Goal: Information Seeking & Learning: Learn about a topic

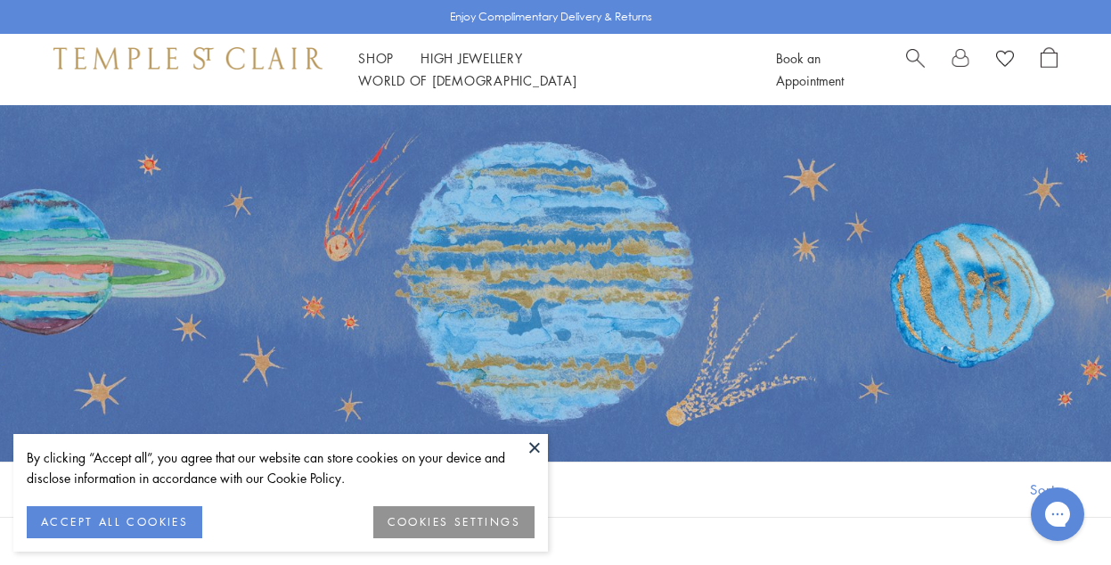
click at [913, 61] on span "Search" at bounding box center [915, 56] width 19 height 19
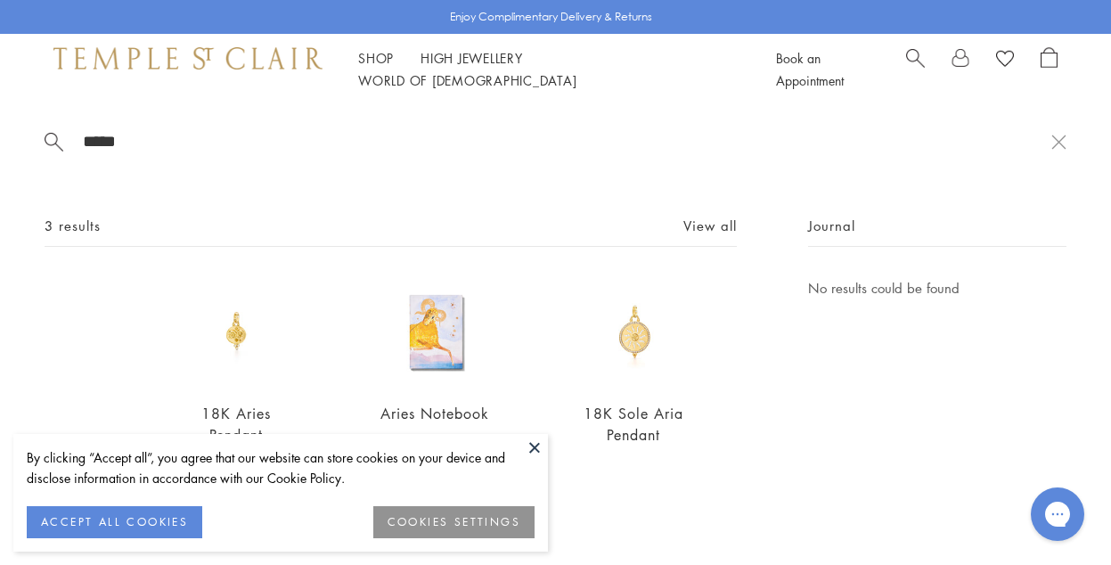
type input "*****"
click at [541, 371] on div "18K Sole Aria Pendant $9,000" at bounding box center [589, 373] width 199 height 193
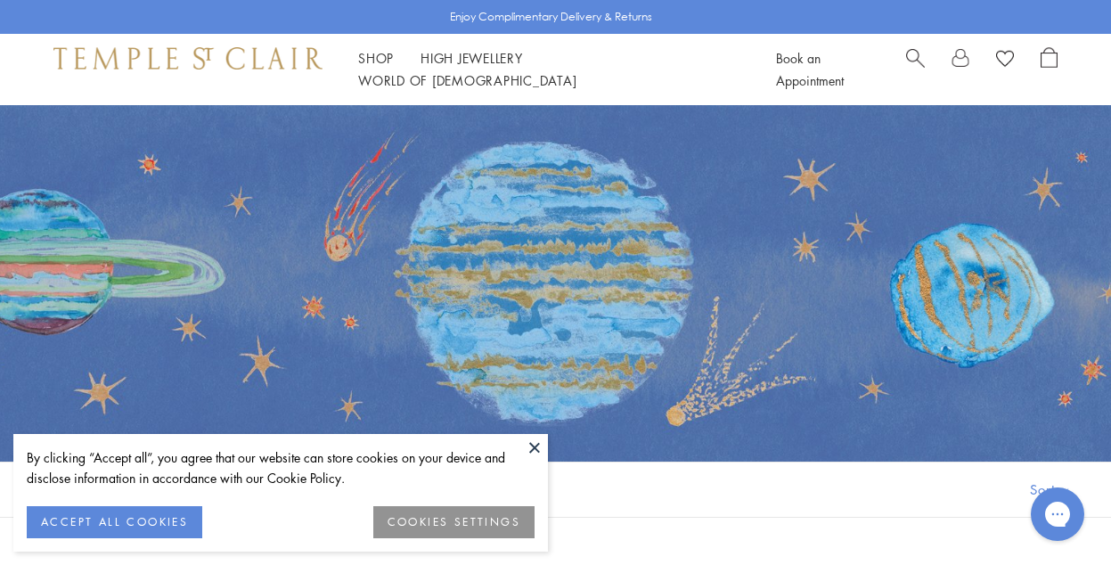
click at [915, 63] on span "Search" at bounding box center [915, 56] width 19 height 19
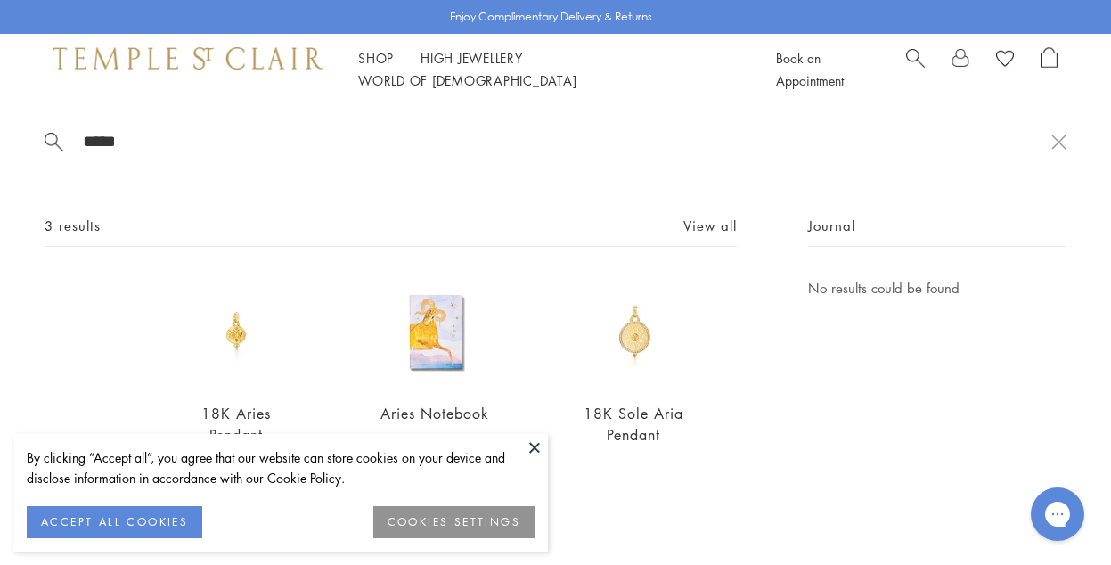
type input "*****"
click at [539, 444] on button at bounding box center [534, 447] width 27 height 27
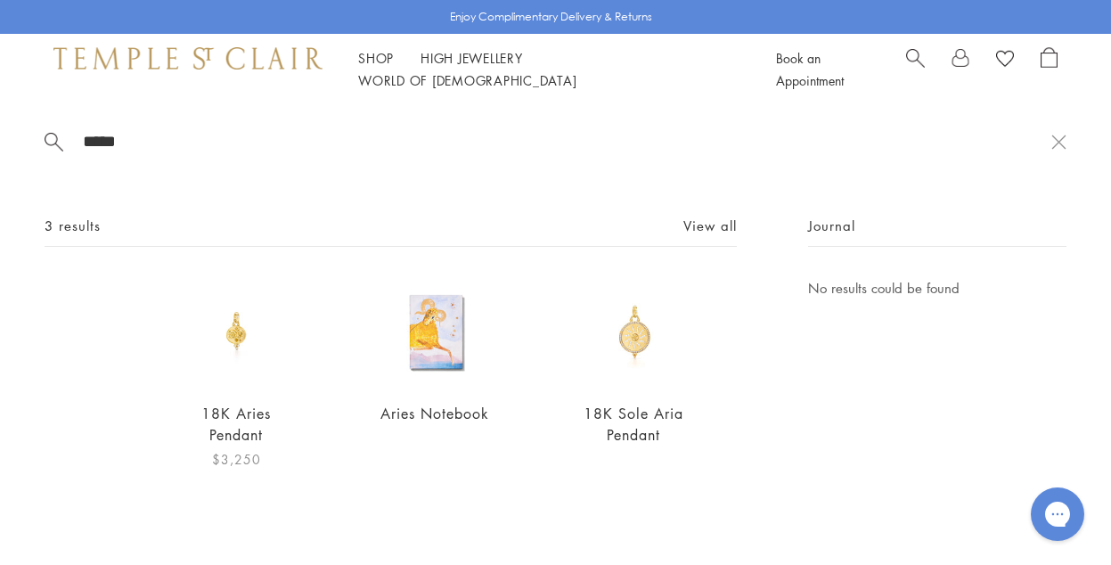
click at [236, 417] on link "18K Aries Pendant" at bounding box center [236, 424] width 70 height 40
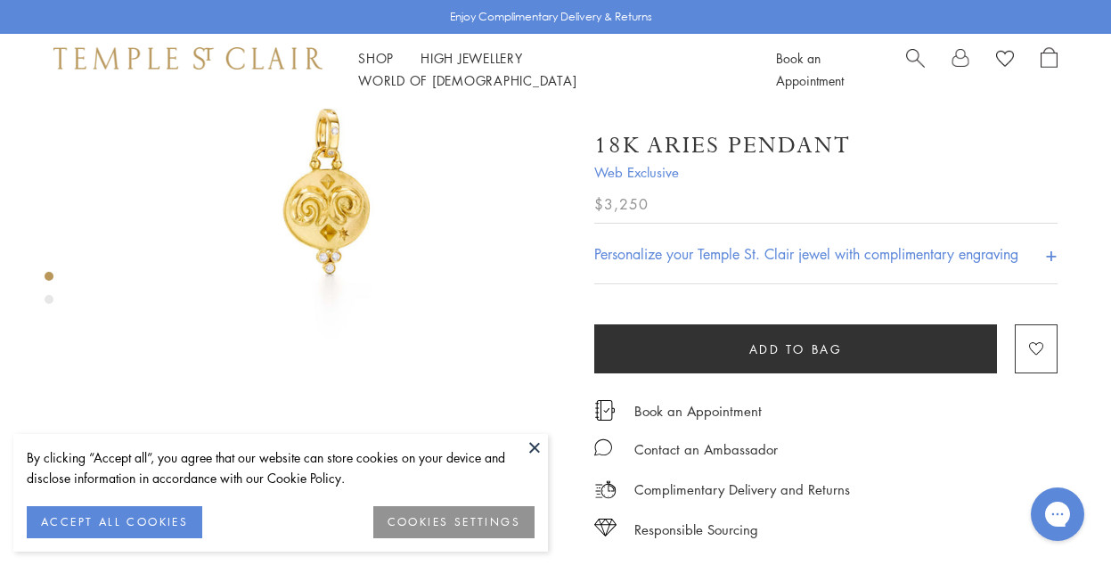
scroll to position [143, 0]
click at [306, 191] on img at bounding box center [328, 202] width 479 height 479
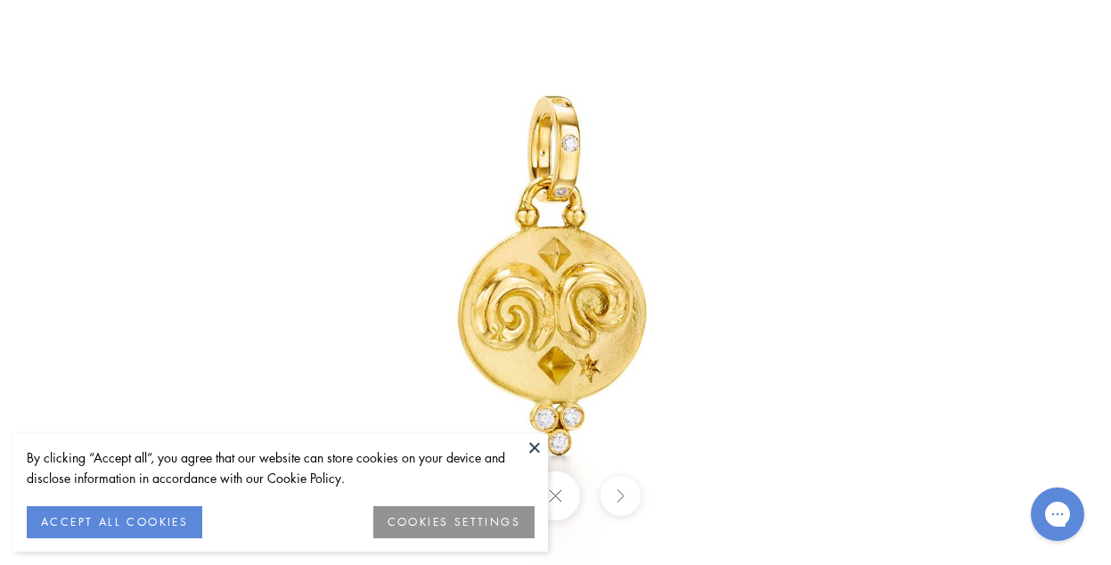
click at [593, 310] on img at bounding box center [556, 282] width 1043 height 1043
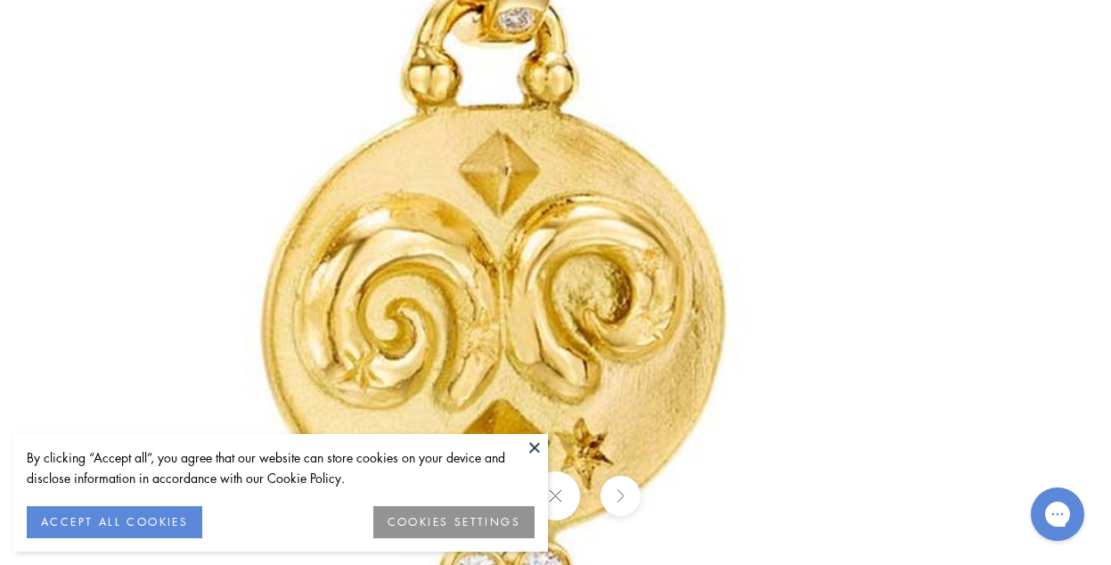
click at [208, 305] on img at bounding box center [502, 242] width 2567 height 2567
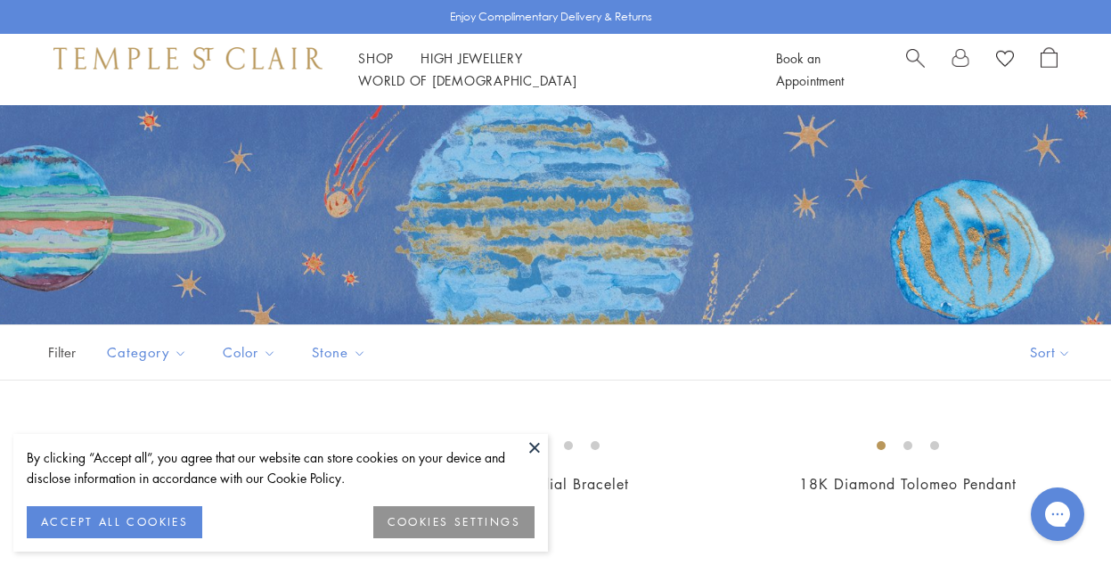
click at [537, 442] on button at bounding box center [534, 447] width 27 height 27
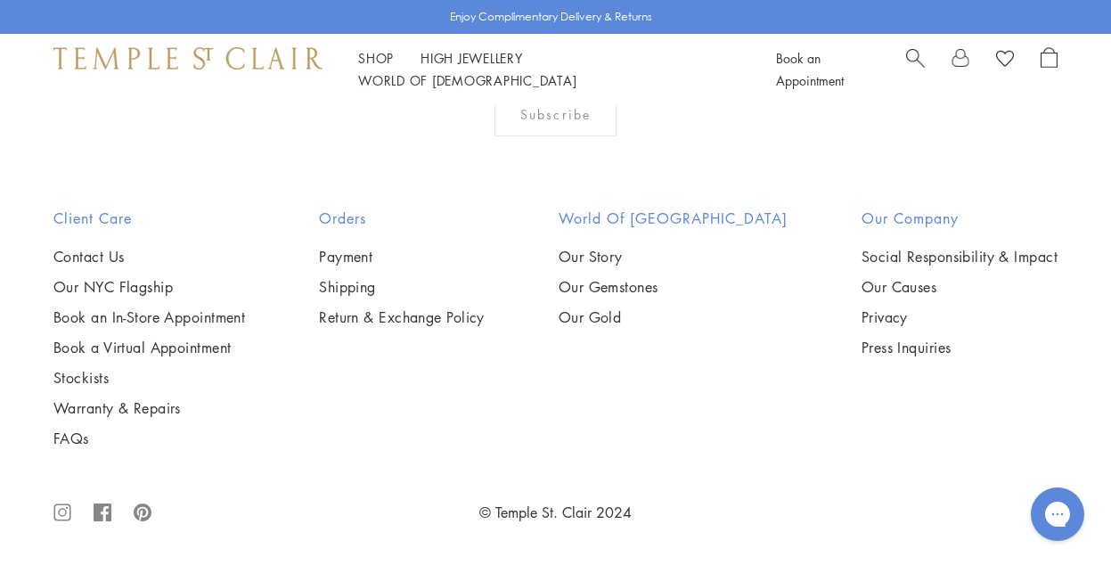
scroll to position [3804, 0]
